Goal: Obtain resource: Download file/media

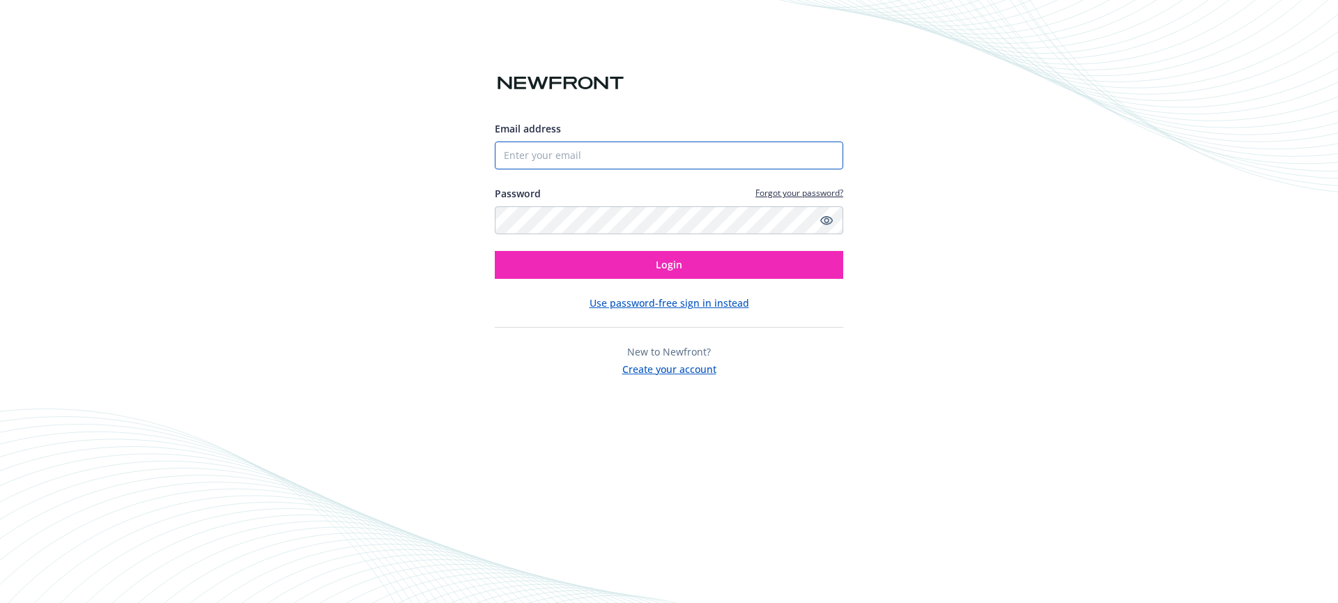
click at [819, 157] on div at bounding box center [669, 155] width 348 height 28
type input "[PERSON_NAME][EMAIL_ADDRESS][PERSON_NAME][DOMAIN_NAME]"
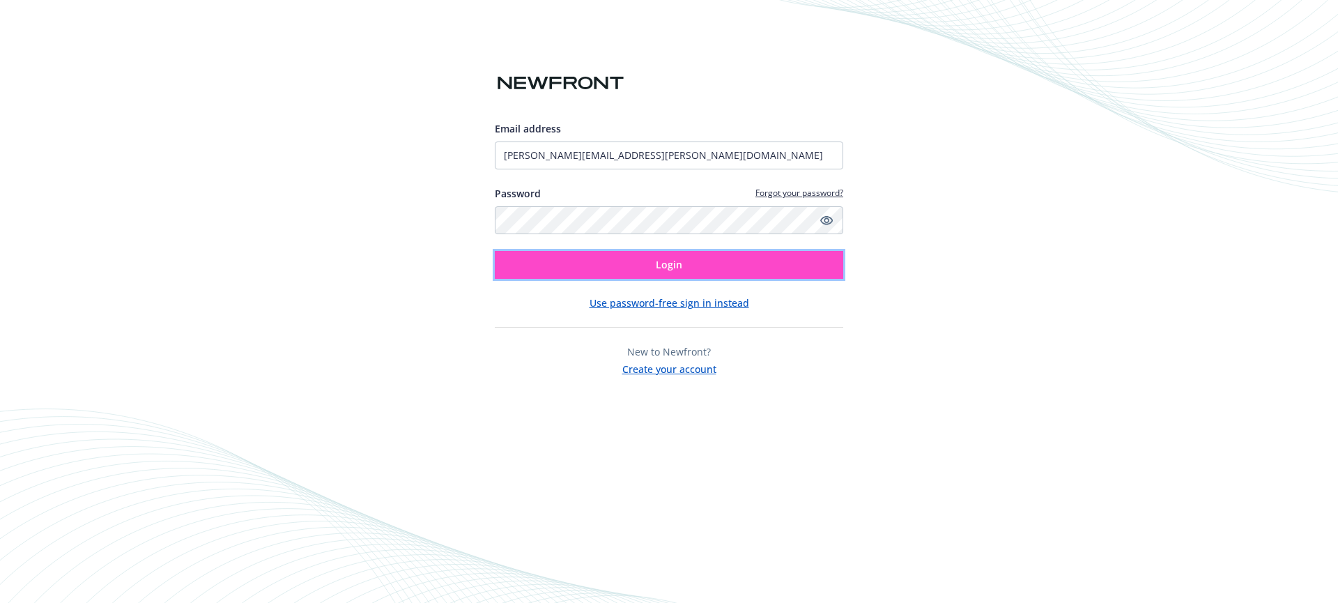
click at [621, 273] on button "Login" at bounding box center [669, 265] width 348 height 28
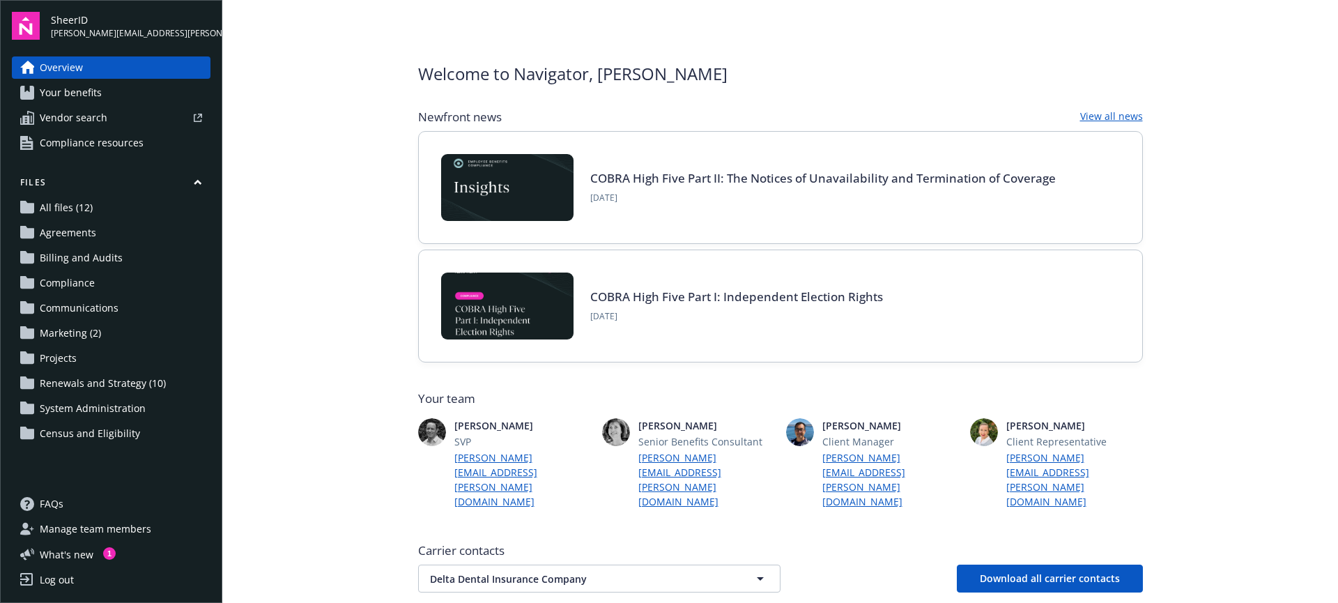
click at [104, 96] on link "Your benefits" at bounding box center [111, 93] width 199 height 22
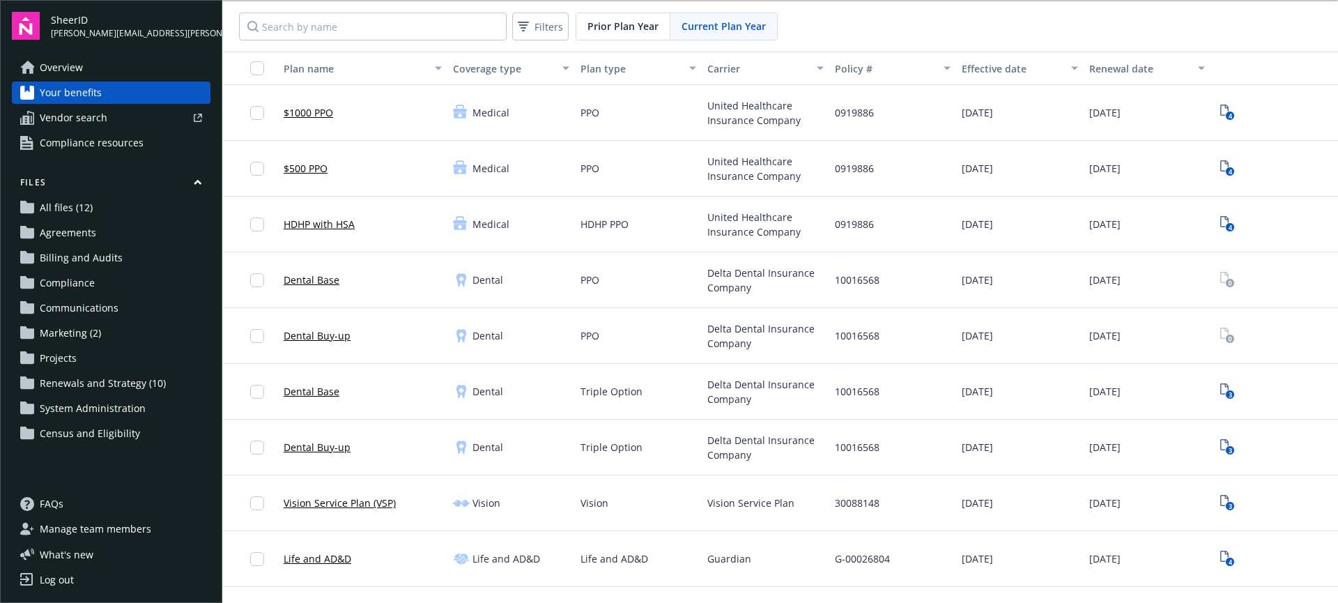
click at [87, 150] on span "Compliance resources" at bounding box center [92, 143] width 104 height 22
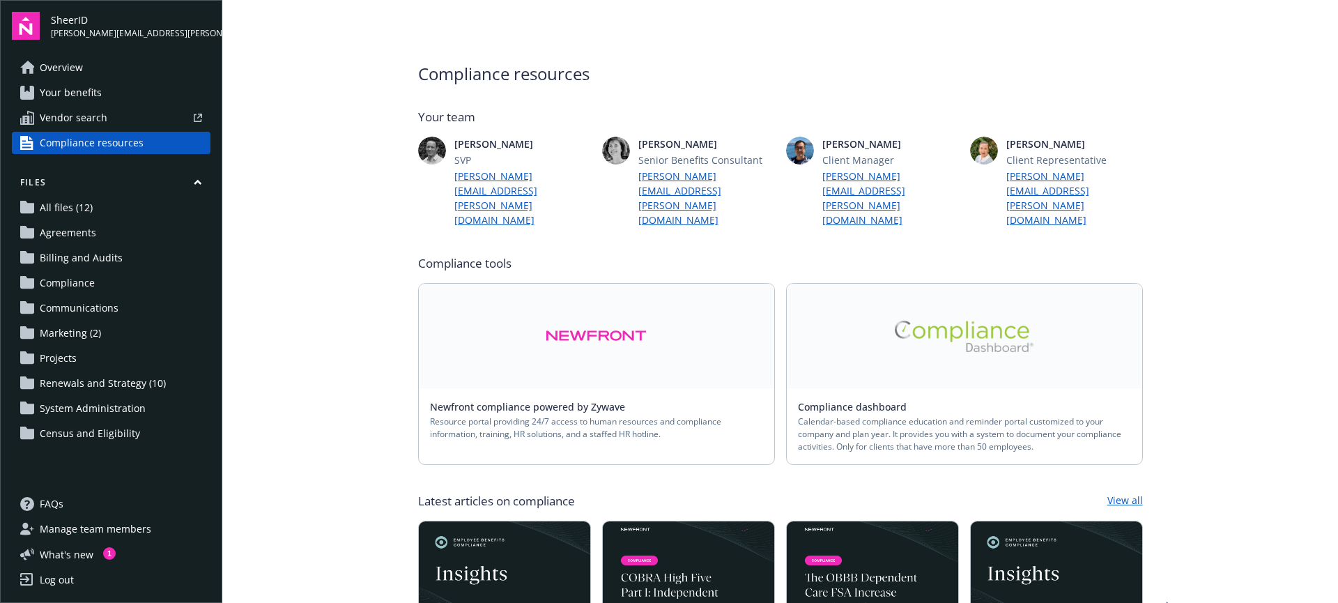
click at [129, 68] on link "Overview" at bounding box center [111, 67] width 199 height 22
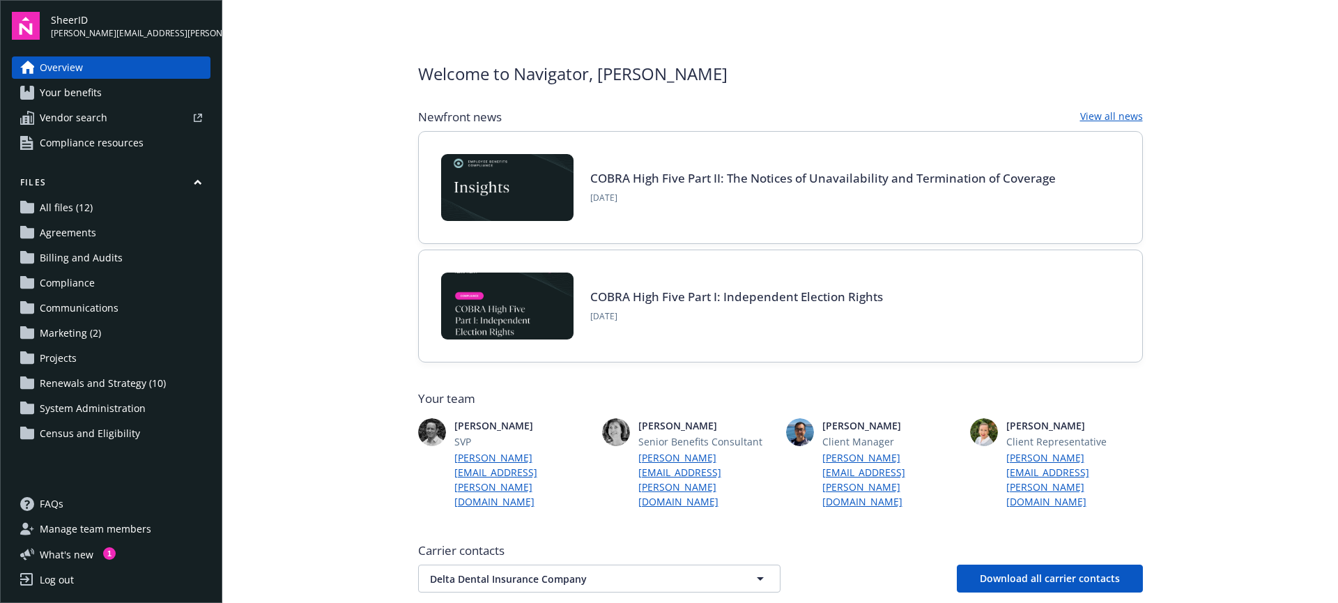
scroll to position [3, 0]
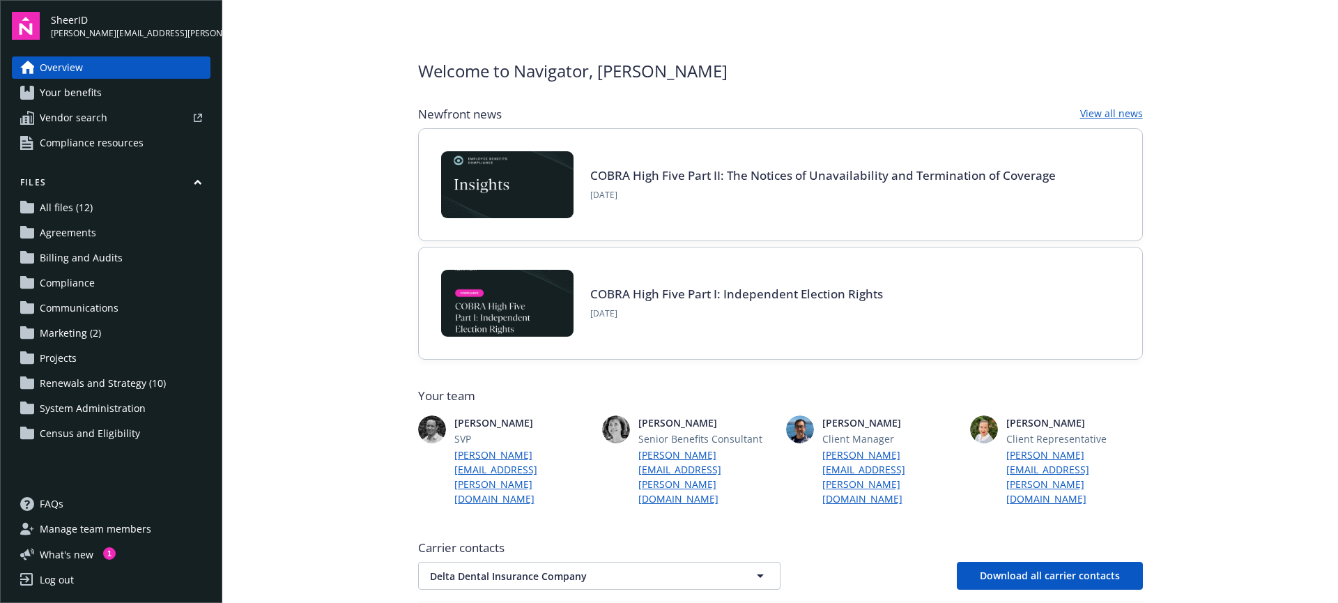
click at [78, 212] on span "All files (12)" at bounding box center [66, 207] width 53 height 22
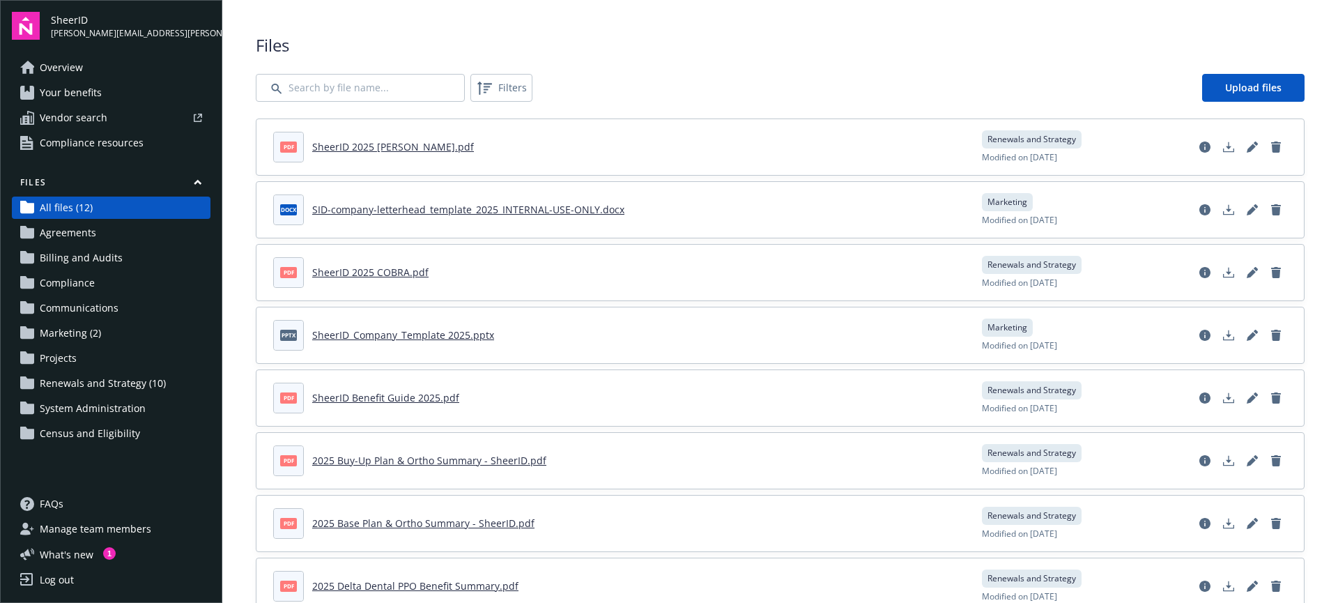
click at [115, 384] on span "Renewals and Strategy (10)" at bounding box center [103, 383] width 126 height 22
